Goal: Task Accomplishment & Management: Use online tool/utility

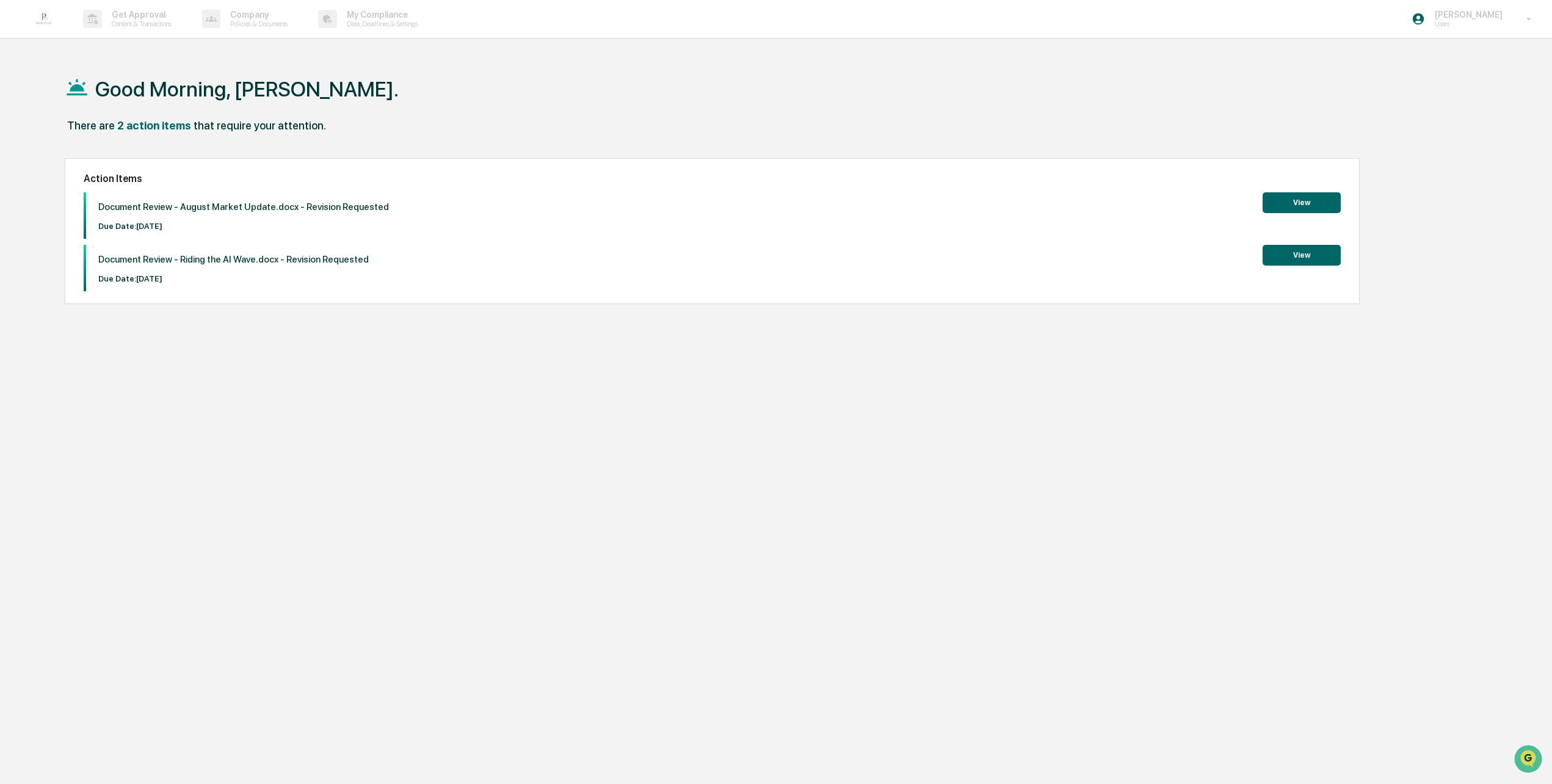
click at [1312, 211] on button "View" at bounding box center [1302, 203] width 78 height 21
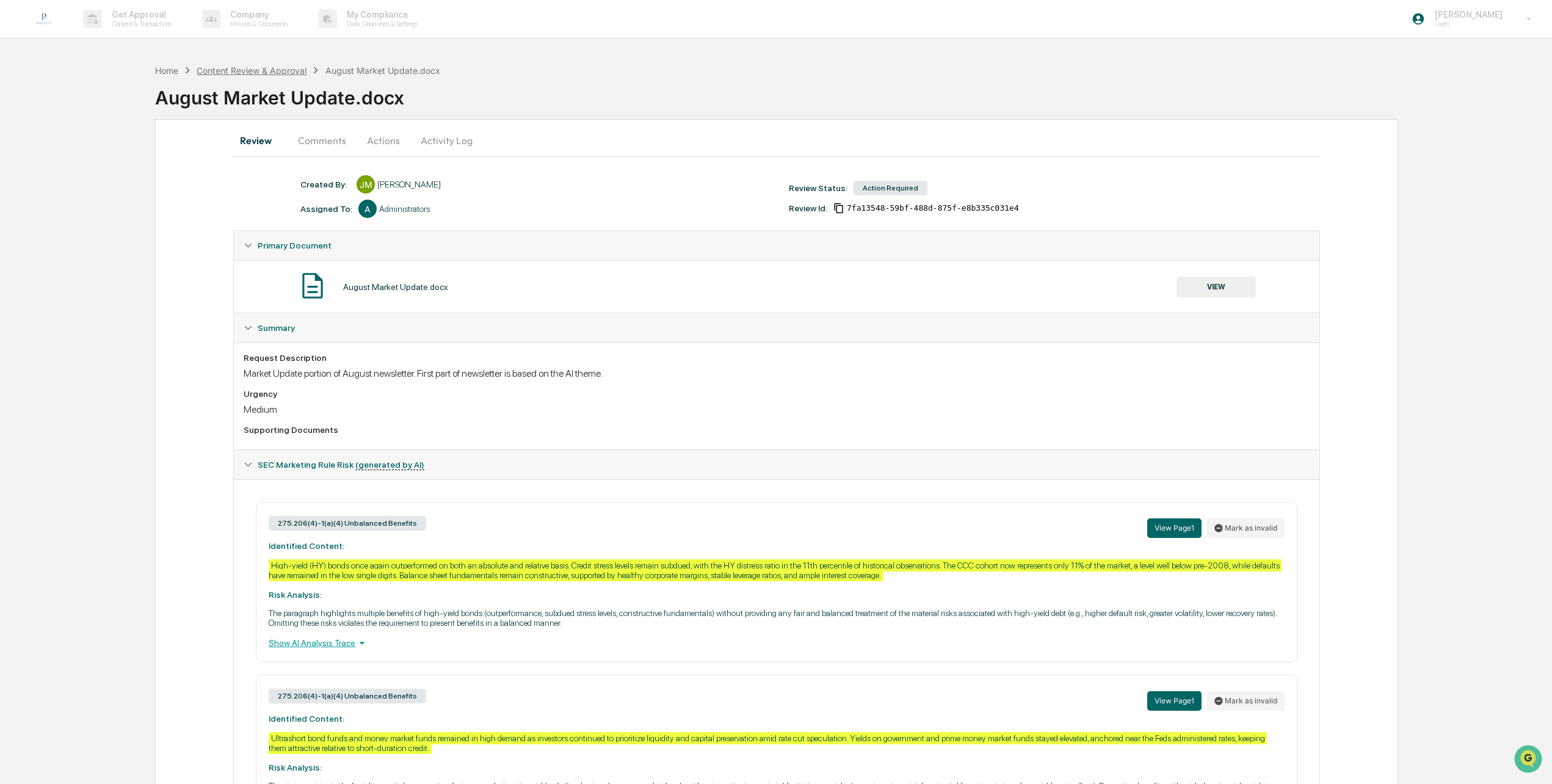
click at [250, 70] on div "Content Review & Approval" at bounding box center [251, 70] width 110 height 10
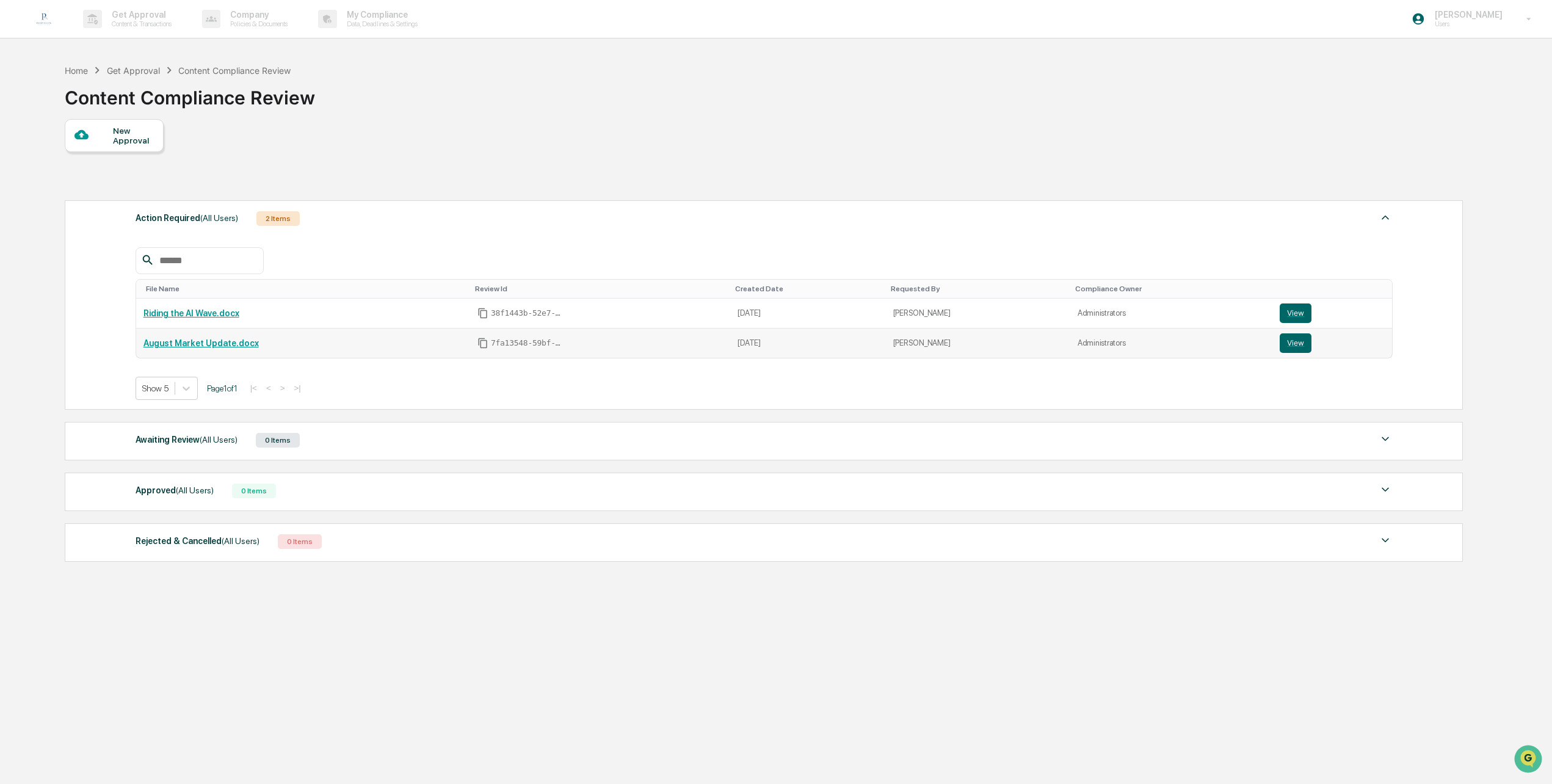
click at [215, 345] on link "August Market Update.docx" at bounding box center [201, 343] width 115 height 10
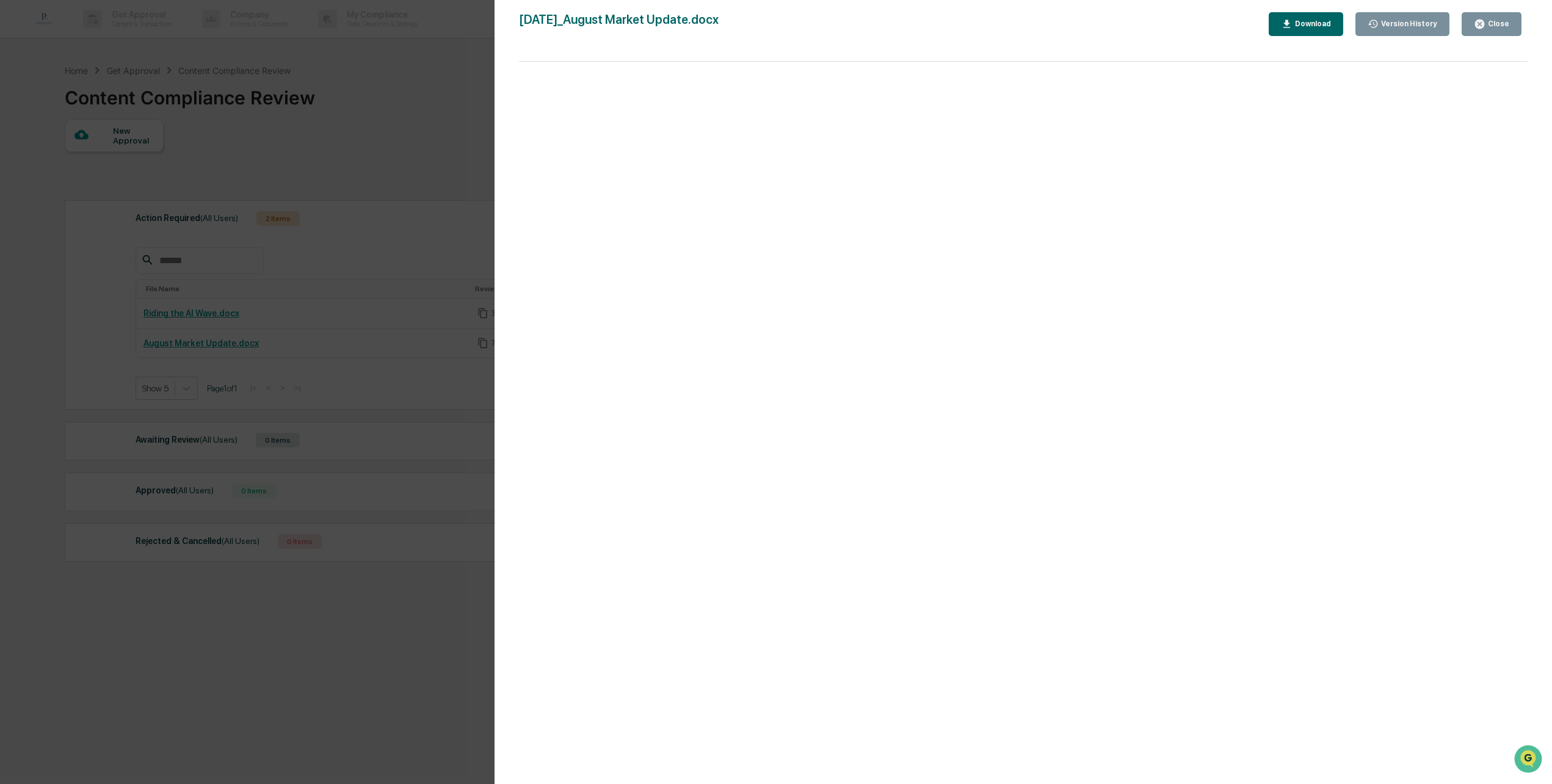
click at [1504, 27] on div "Close" at bounding box center [1497, 23] width 24 height 9
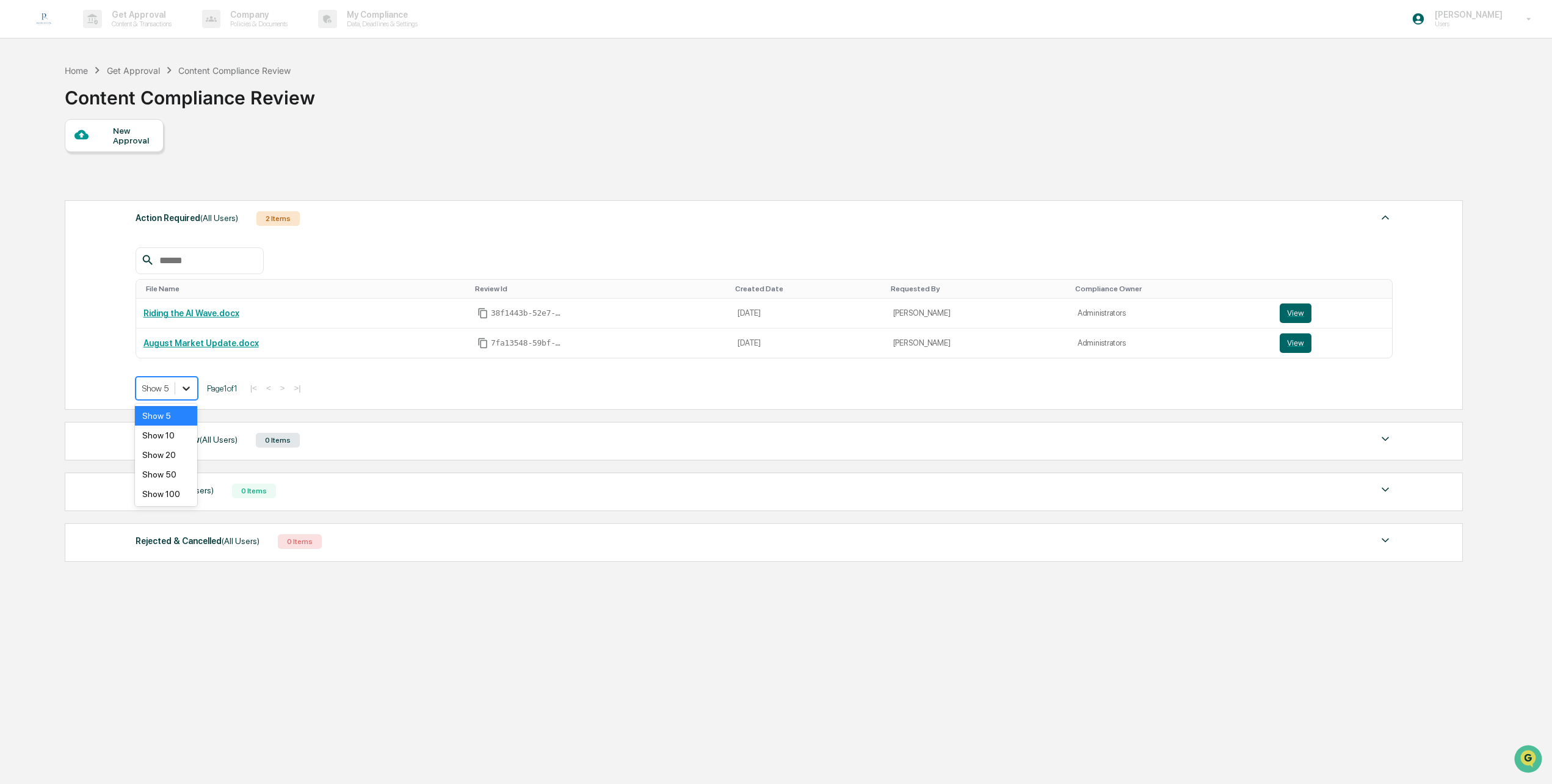
click at [182, 386] on icon at bounding box center [186, 388] width 12 height 12
click at [369, 393] on div "Show 5 Page 1 of 1 |< < > >|" at bounding box center [764, 388] width 1257 height 23
click at [1299, 310] on button "View" at bounding box center [1295, 313] width 32 height 20
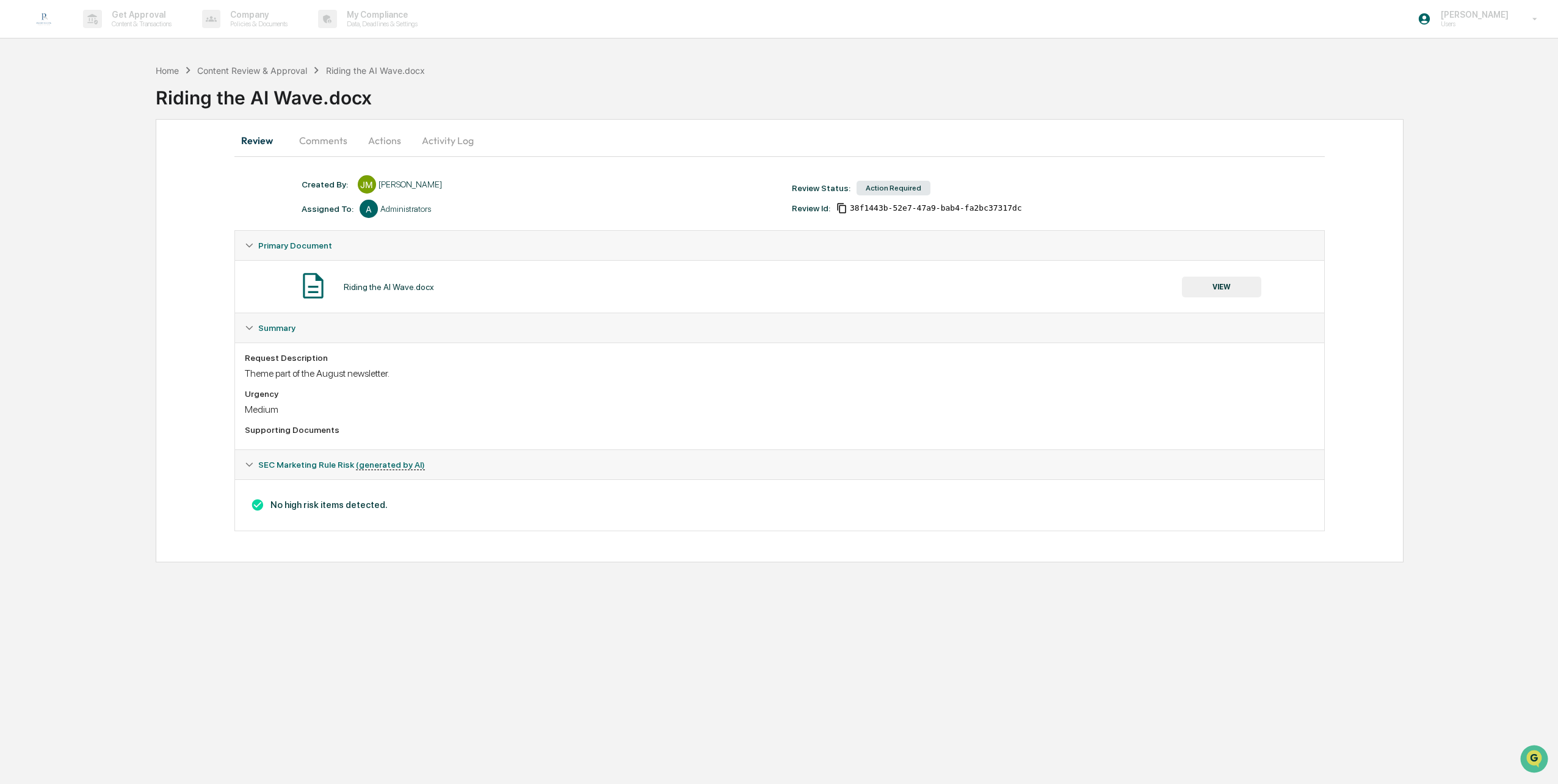
click at [326, 143] on button "Comments" at bounding box center [323, 140] width 68 height 30
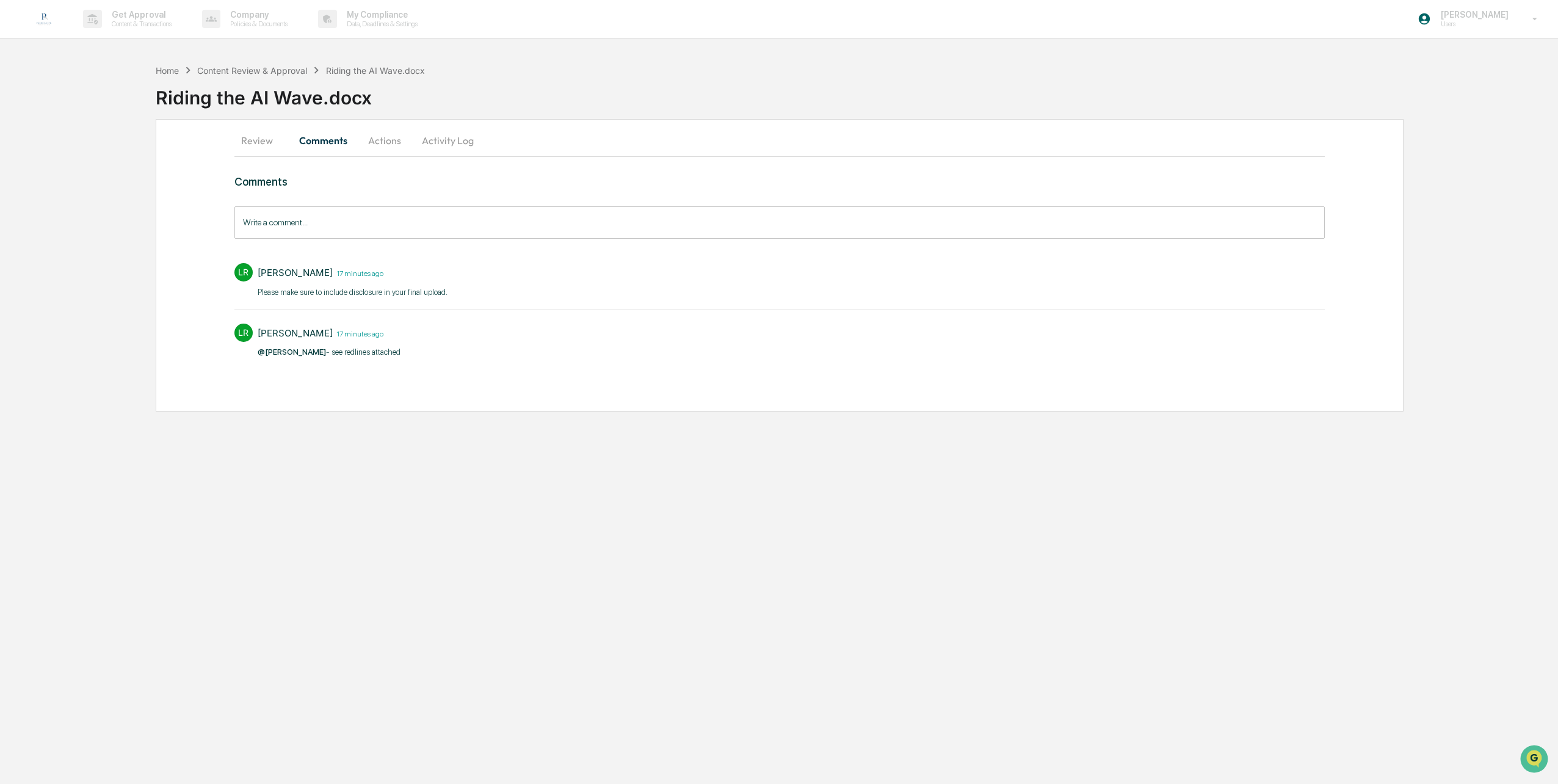
click at [374, 138] on button "Actions" at bounding box center [385, 140] width 55 height 30
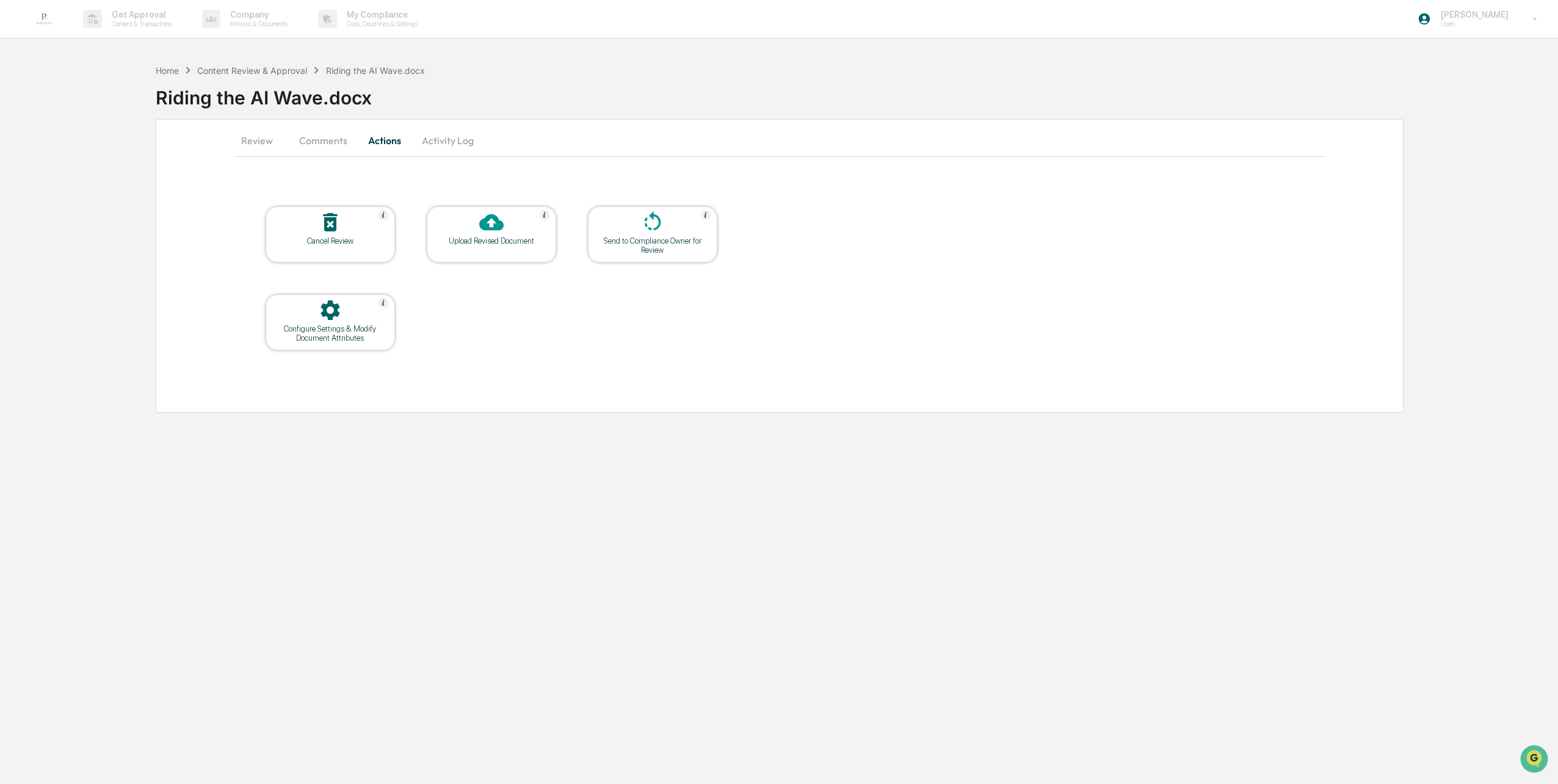
click at [456, 135] on button "Activity Log" at bounding box center [448, 140] width 72 height 30
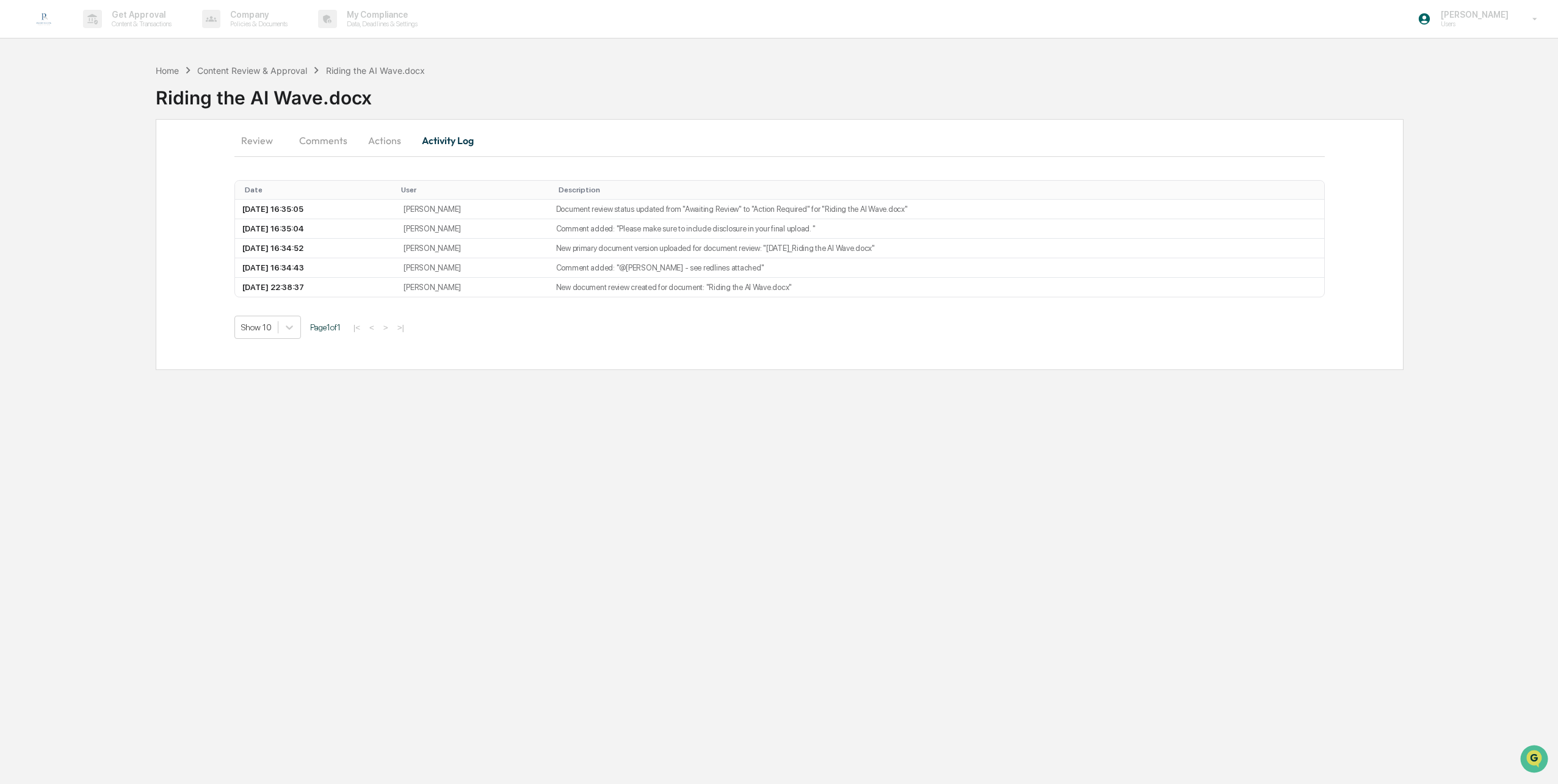
click at [254, 144] on button "Review" at bounding box center [261, 140] width 55 height 30
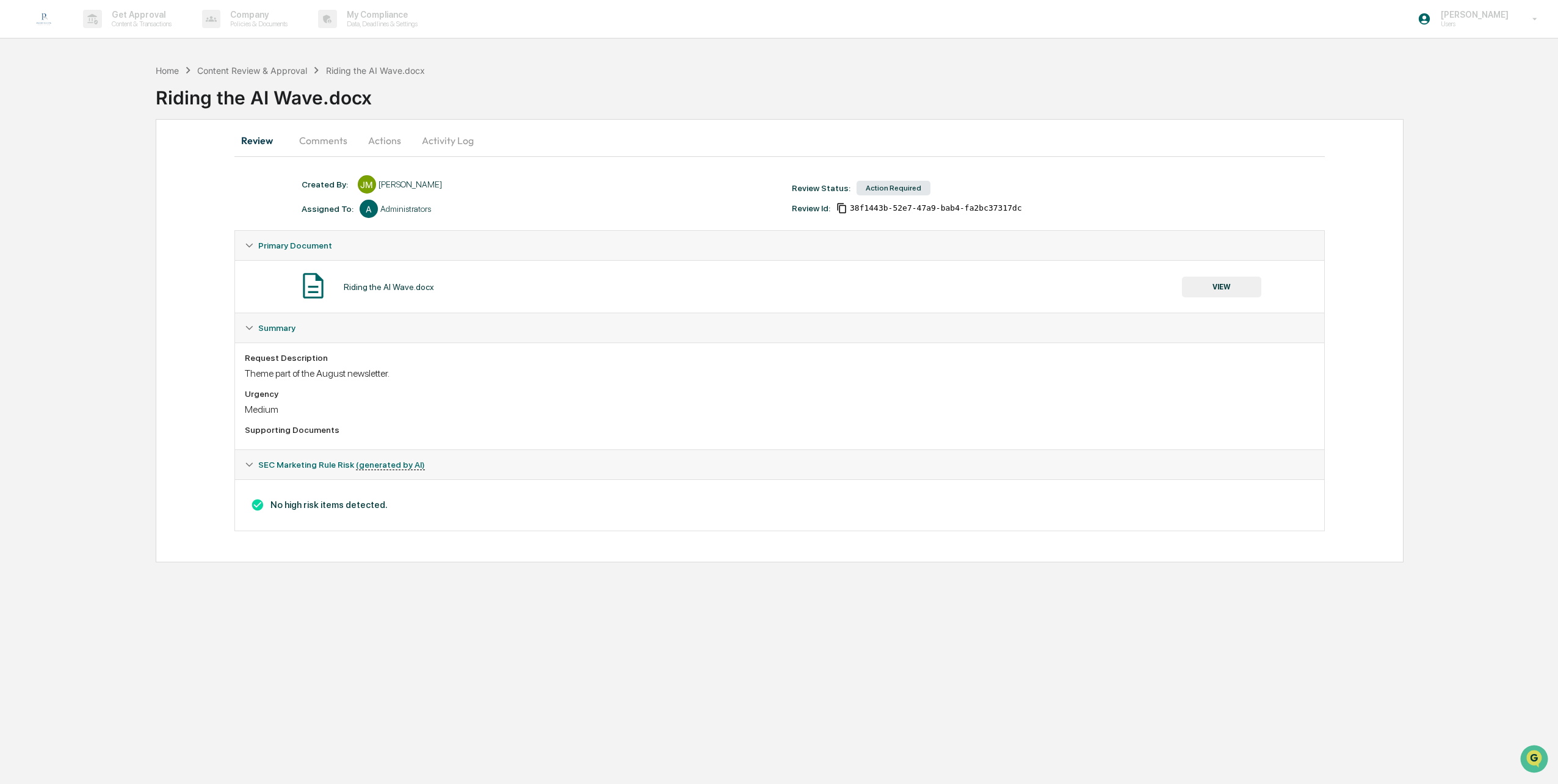
click at [316, 285] on img at bounding box center [313, 286] width 30 height 30
click at [1248, 287] on button "VIEW" at bounding box center [1222, 286] width 80 height 21
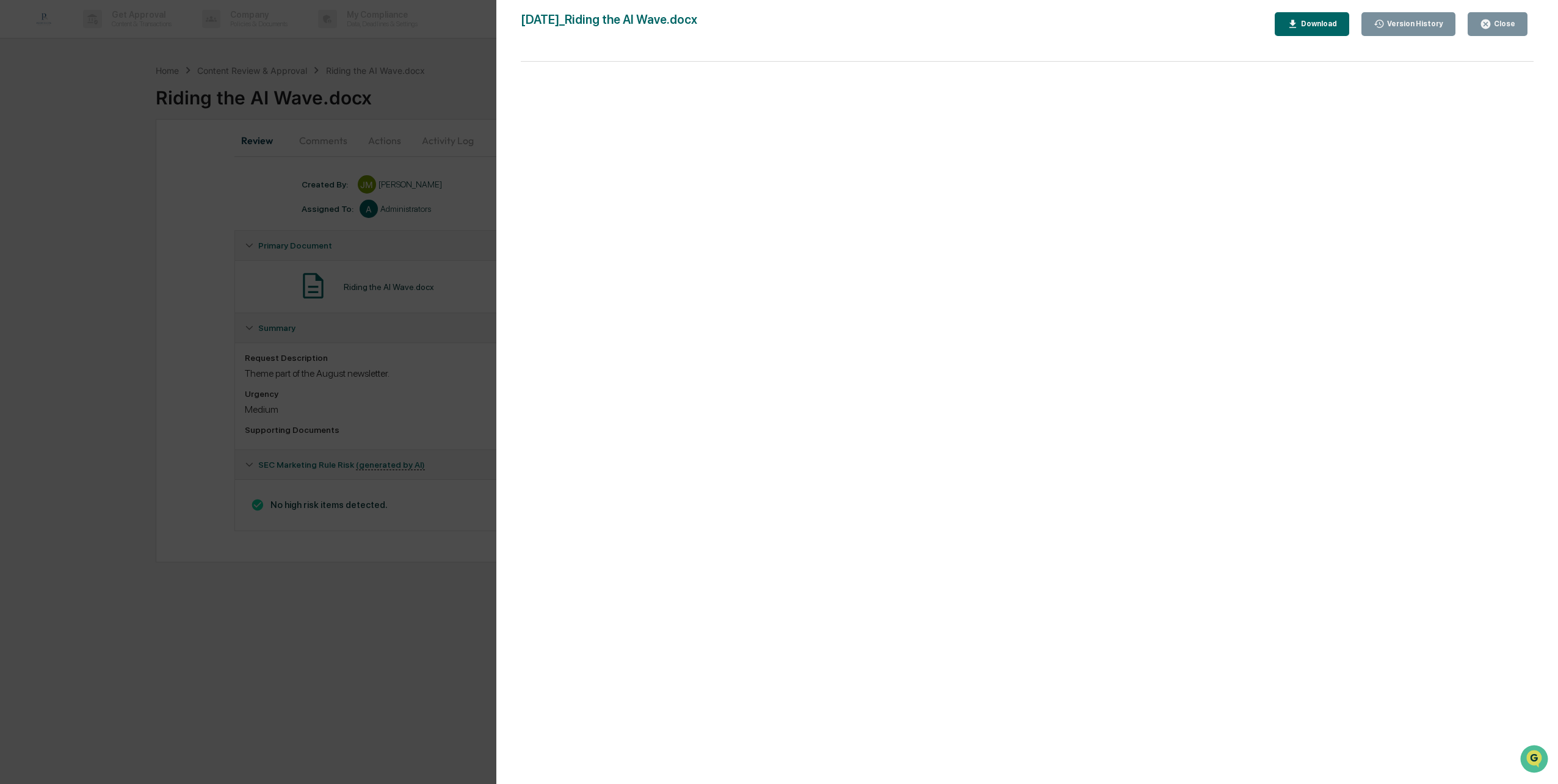
click at [1504, 32] on button "Close" at bounding box center [1497, 24] width 60 height 24
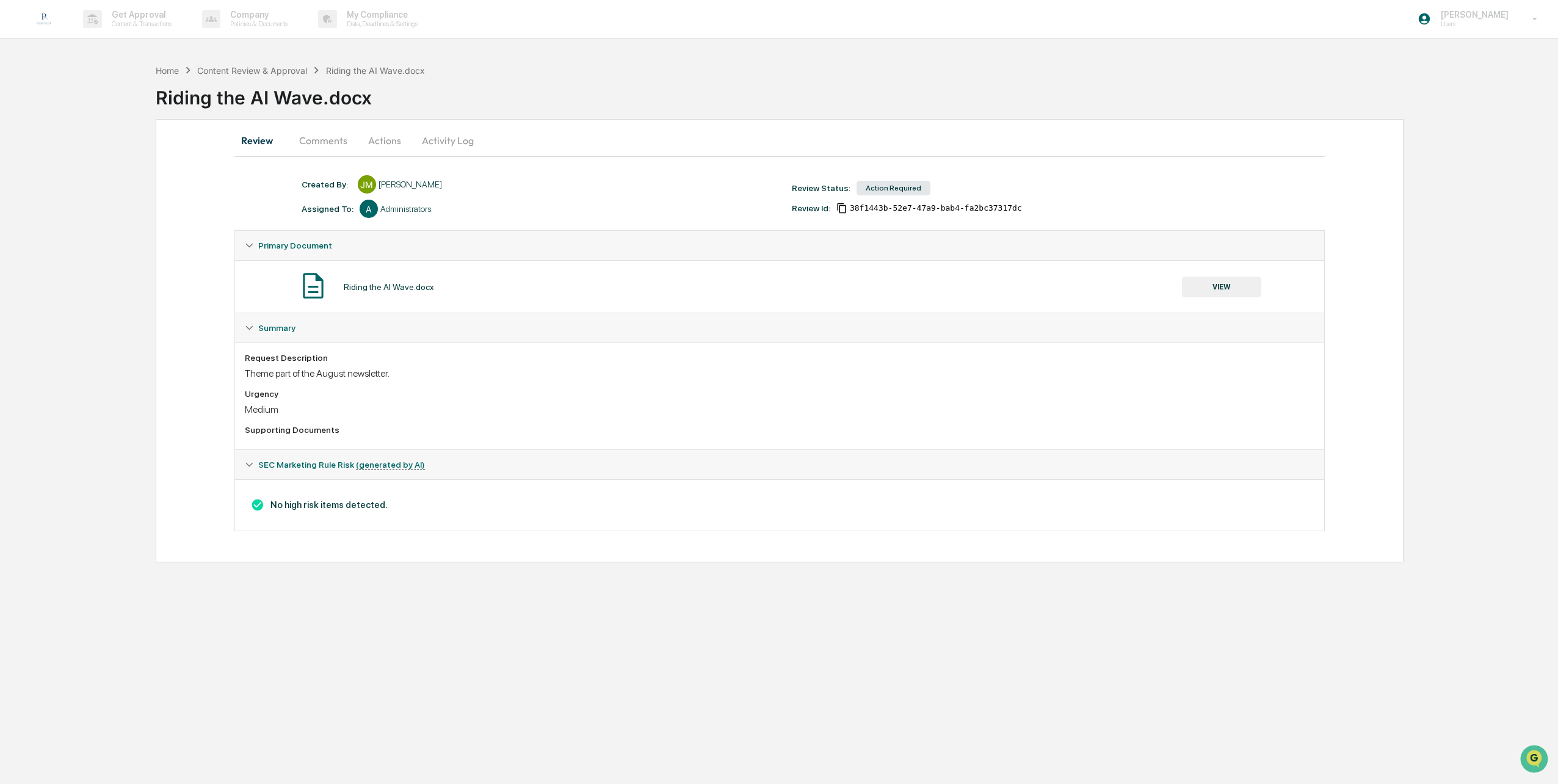
click at [314, 138] on button "Comments" at bounding box center [323, 140] width 68 height 30
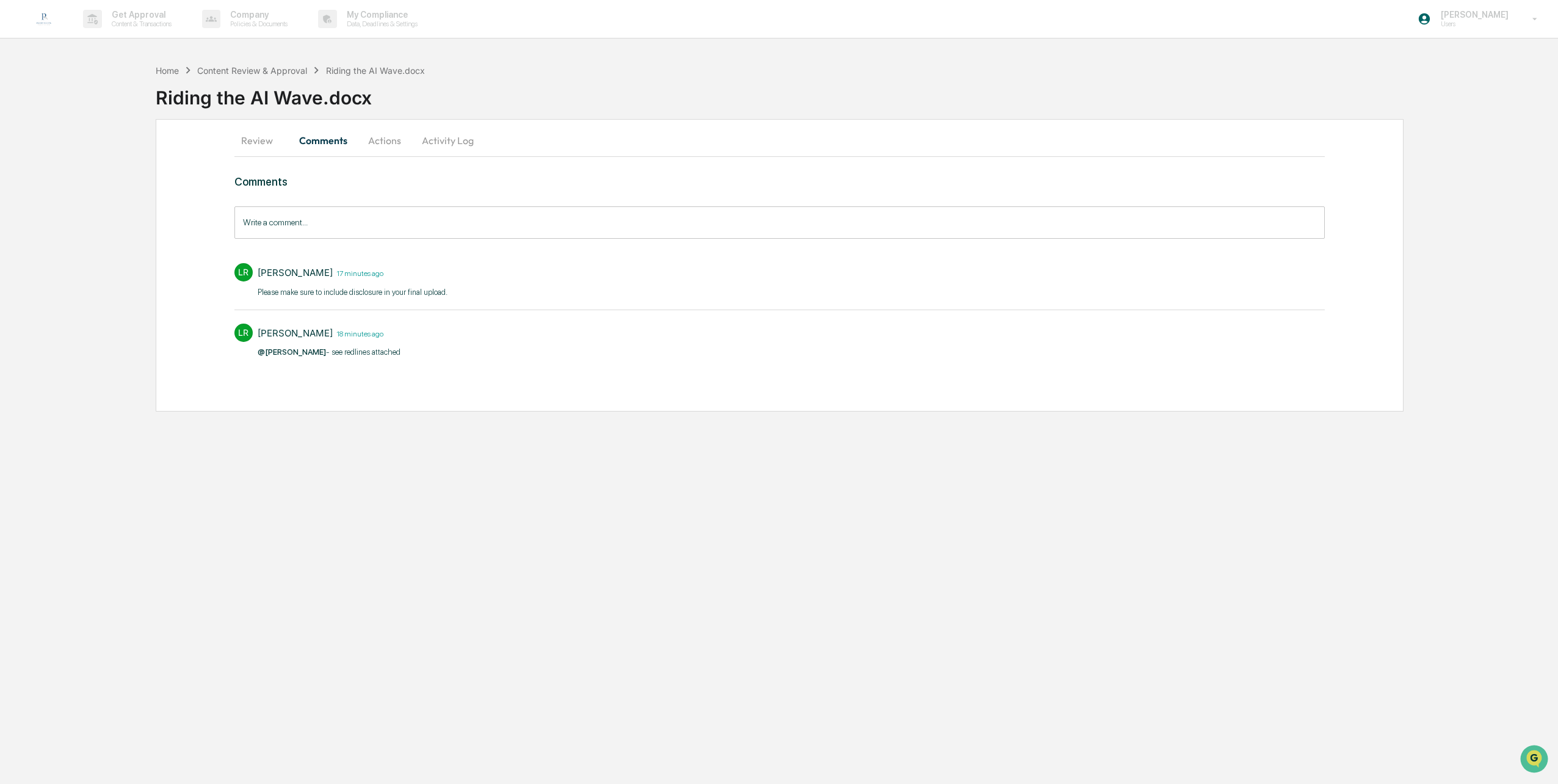
click at [391, 139] on button "Actions" at bounding box center [385, 140] width 55 height 30
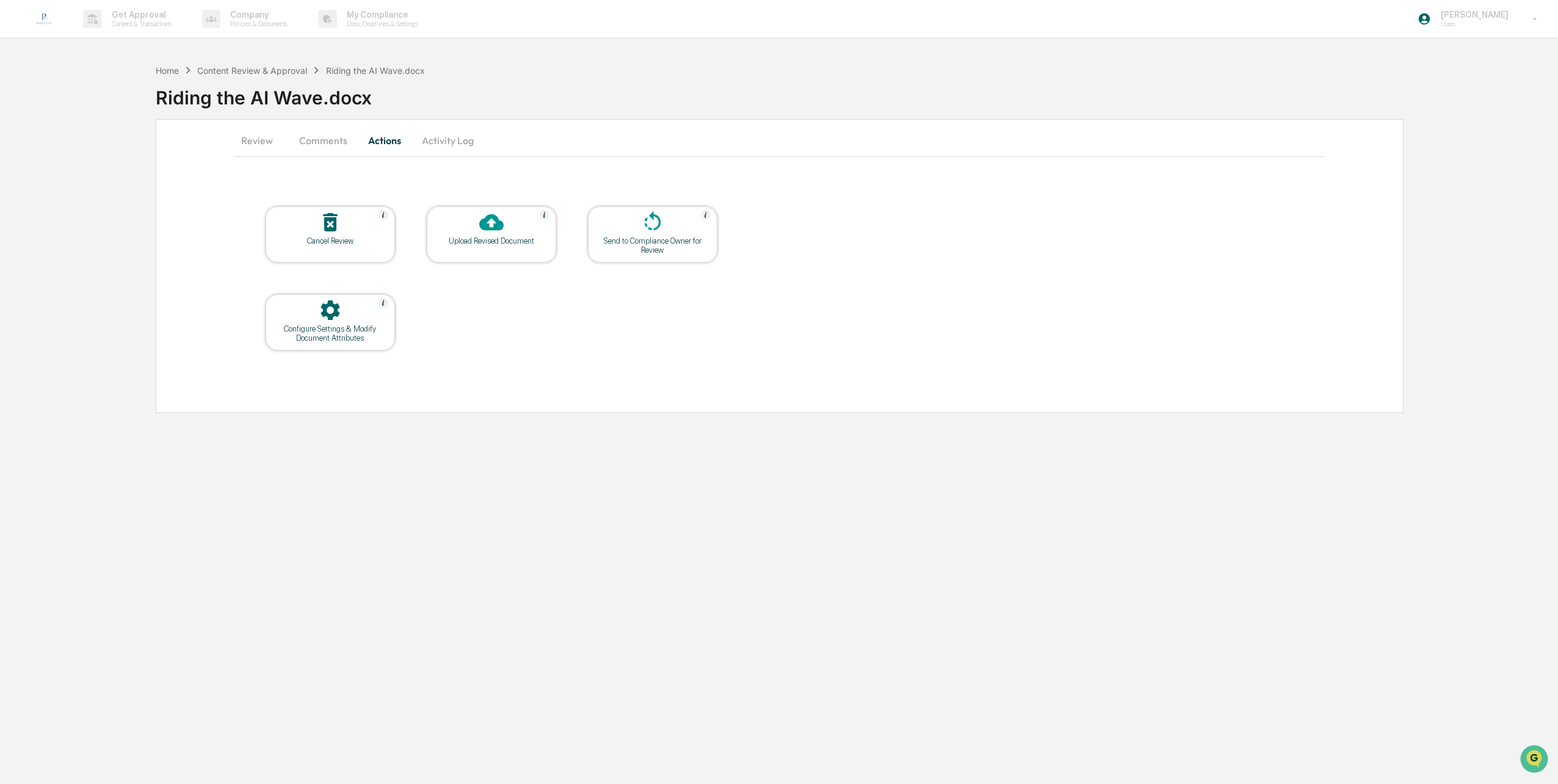
click at [321, 142] on button "Comments" at bounding box center [323, 140] width 68 height 30
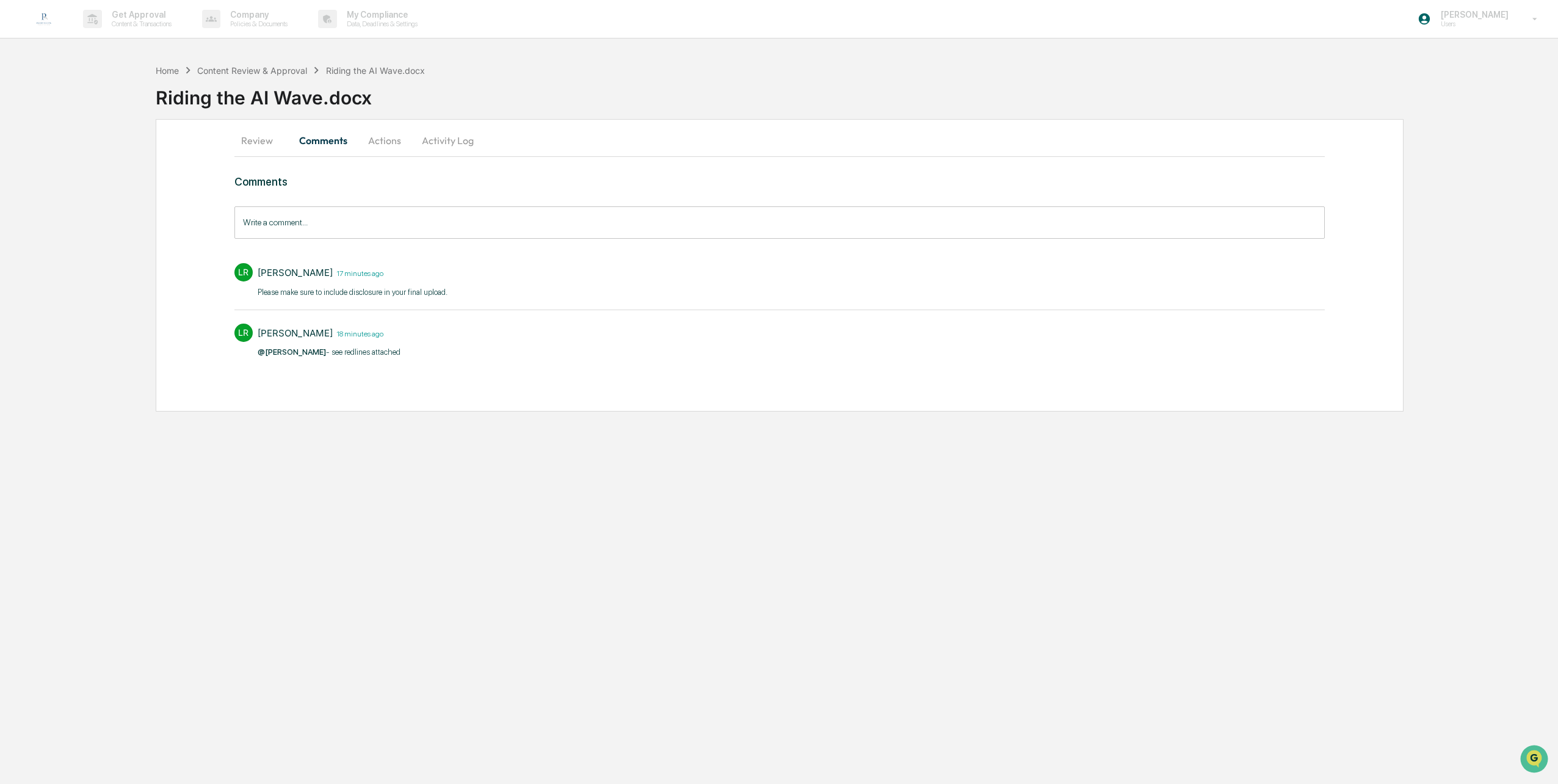
click at [341, 348] on p "@James Milroy - see redlines attached​" at bounding box center [328, 353] width 143 height 12
click at [389, 354] on div "LR Lindsay Rider 18 minutes ago @James Milroy - see redlines attached​" at bounding box center [779, 340] width 1091 height 45
click at [385, 147] on button "Actions" at bounding box center [385, 140] width 55 height 30
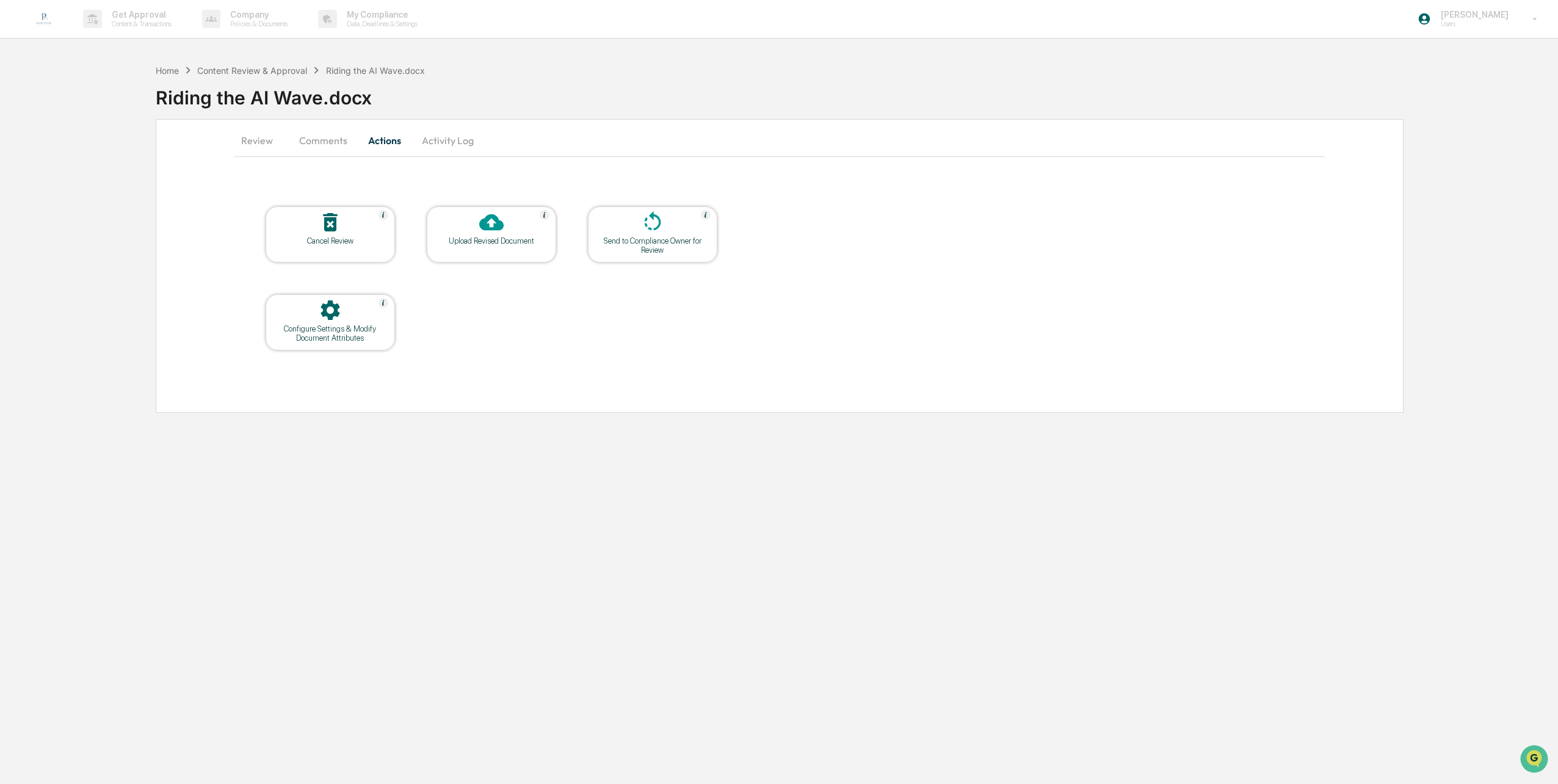
click at [321, 142] on button "Comments" at bounding box center [323, 140] width 68 height 30
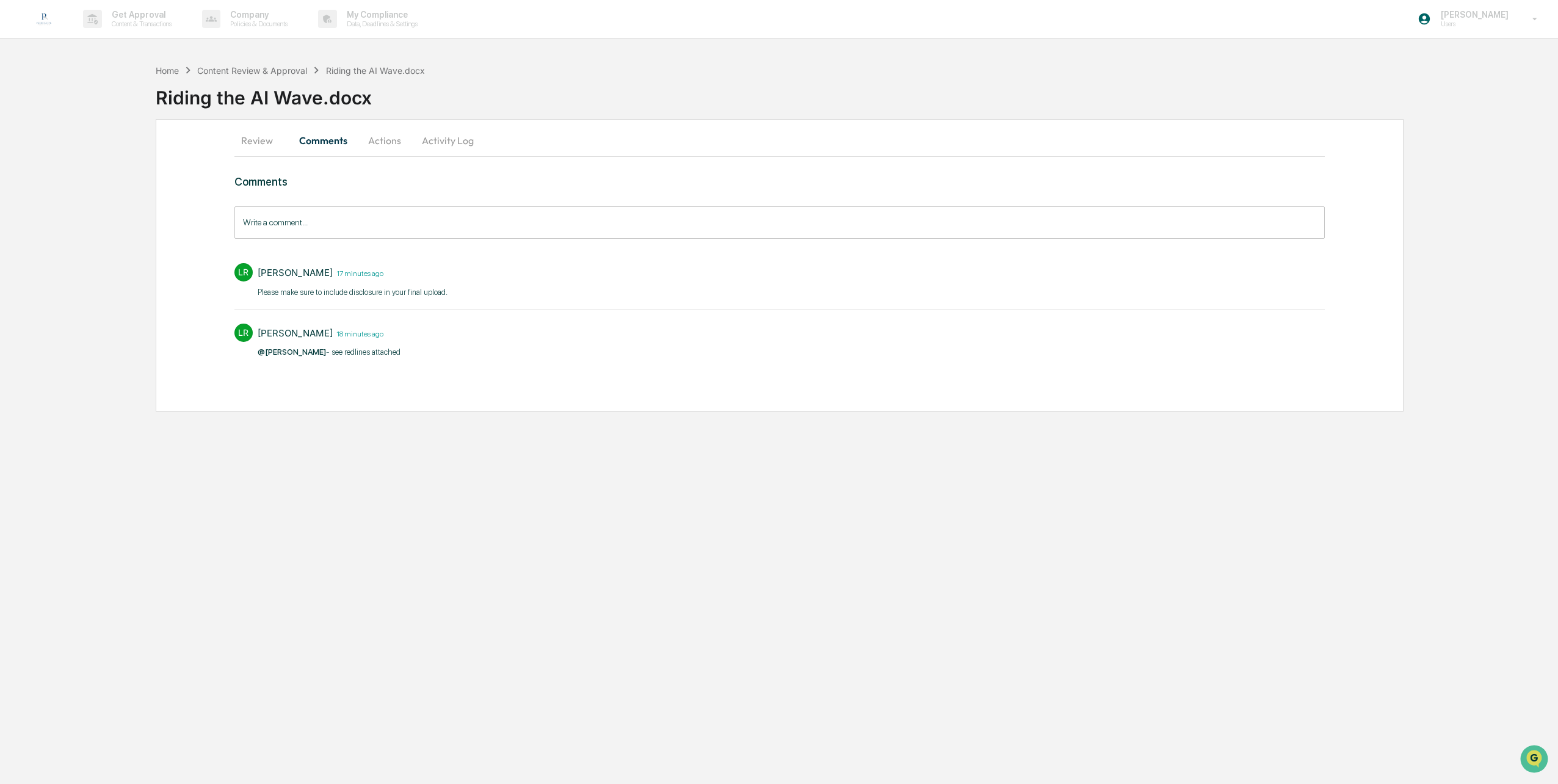
click at [254, 147] on button "Review" at bounding box center [261, 140] width 55 height 30
